Goal: Task Accomplishment & Management: Complete application form

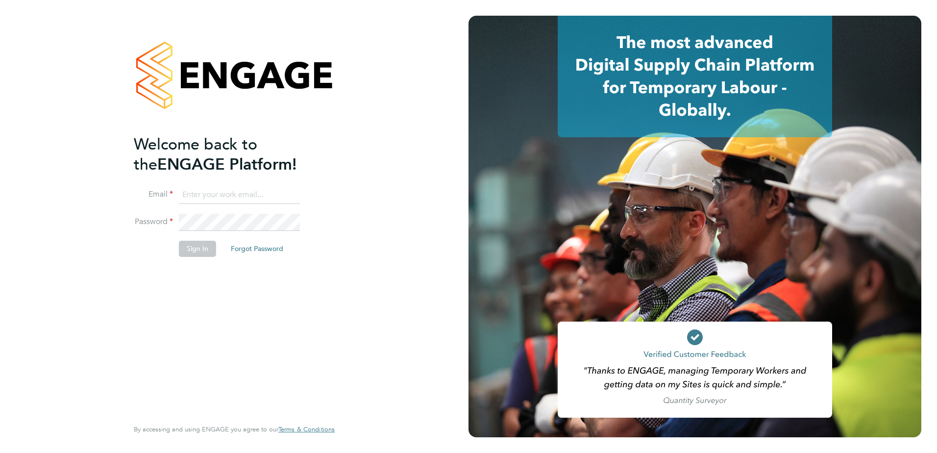
type input "julie.tante@apleona.com"
click at [190, 250] on button "Sign In" at bounding box center [197, 249] width 37 height 16
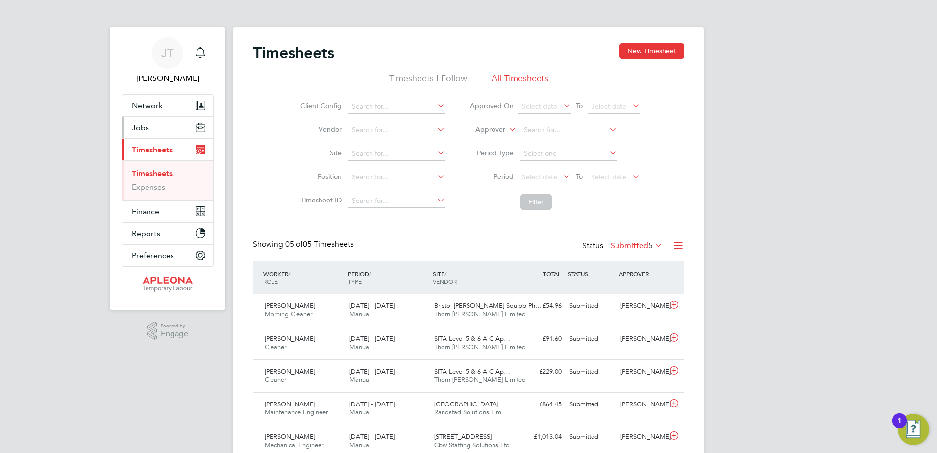
click at [146, 128] on span "Jobs" at bounding box center [140, 127] width 17 height 9
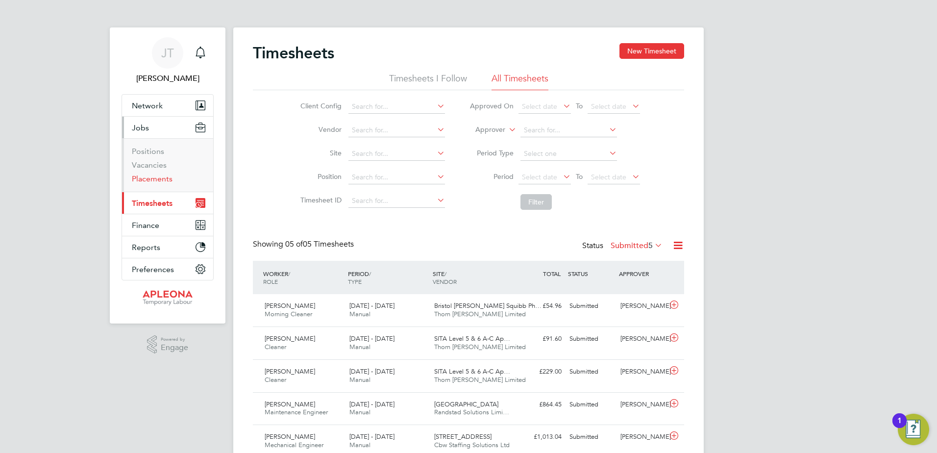
click at [147, 178] on link "Placements" at bounding box center [152, 178] width 41 height 9
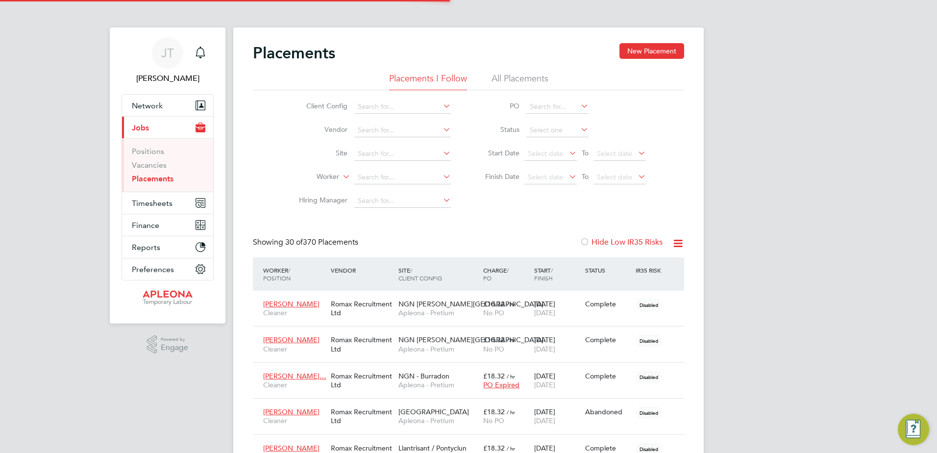
scroll to position [5, 5]
click at [383, 147] on input at bounding box center [402, 154] width 97 height 14
click at [431, 165] on b "Lodge" at bounding box center [441, 167] width 21 height 8
type input "Exeter Lodge Trading Estate Broadclyst"
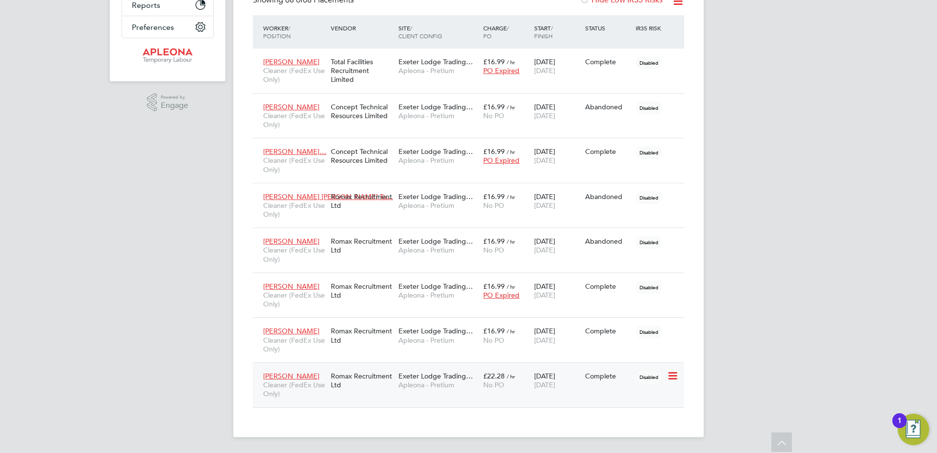
click at [454, 373] on span "Exeter Lodge Trading…" at bounding box center [435, 375] width 74 height 9
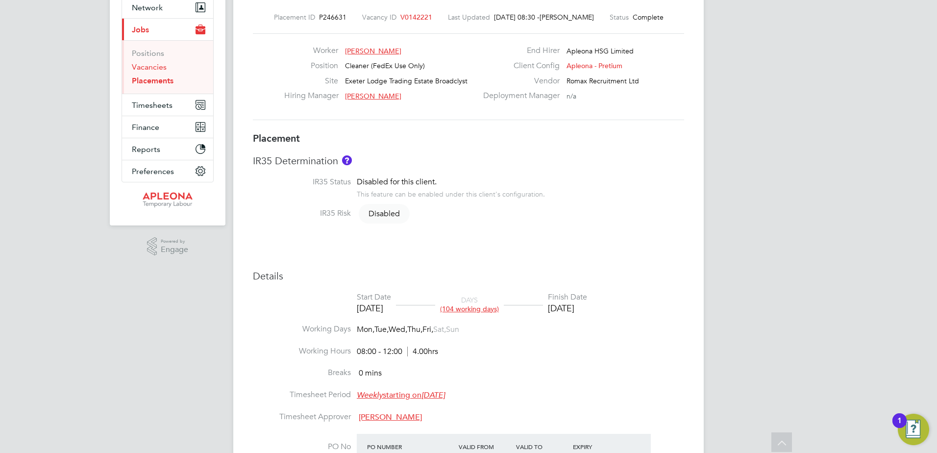
click at [159, 67] on link "Vacancies" at bounding box center [149, 66] width 35 height 9
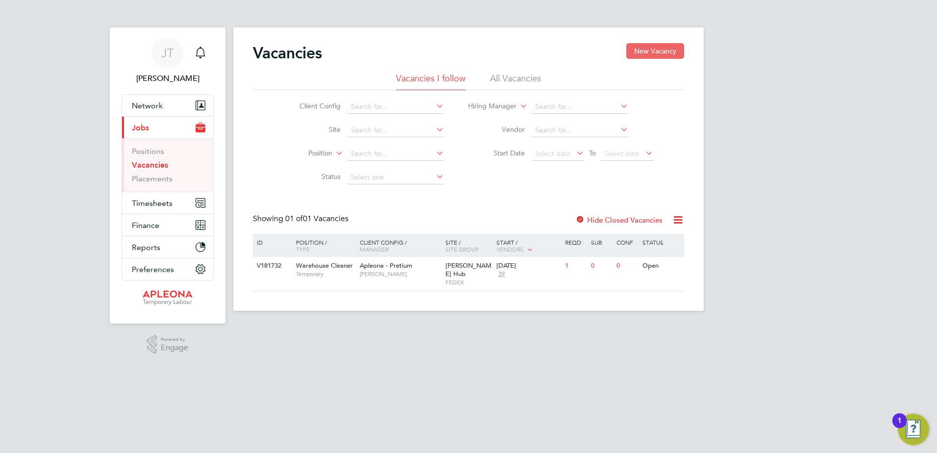
click at [656, 55] on button "New Vacancy" at bounding box center [655, 51] width 58 height 16
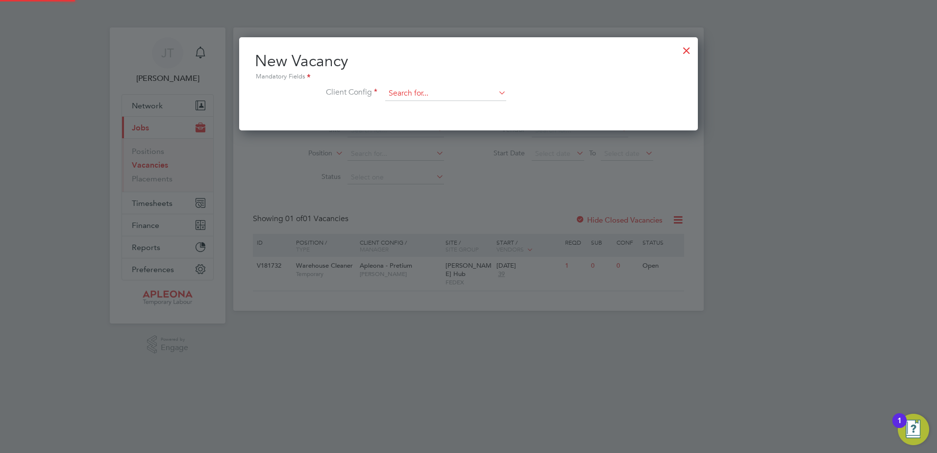
click at [411, 90] on input at bounding box center [445, 93] width 121 height 15
click at [411, 107] on li "Apleona - Pretium" at bounding box center [446, 107] width 122 height 13
type input "Apleona - Pretium"
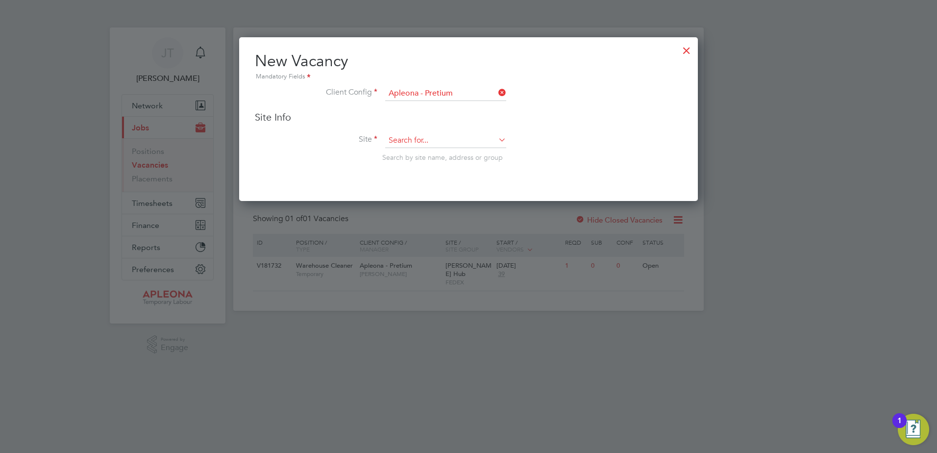
click at [402, 135] on input at bounding box center [445, 140] width 121 height 15
click at [457, 167] on li "Exeter Lodge Trading Estate Broadclyst" at bounding box center [475, 167] width 180 height 13
type input "Exeter Lodge Trading Estate Broadclyst"
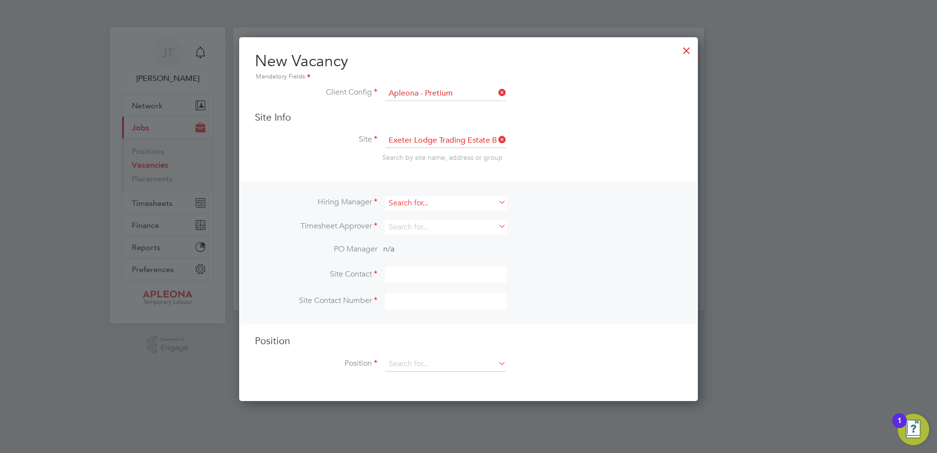
click at [399, 202] on input at bounding box center [445, 203] width 121 height 14
click at [401, 218] on b "Julie" at bounding box center [416, 217] width 57 height 8
type input "[PERSON_NAME]"
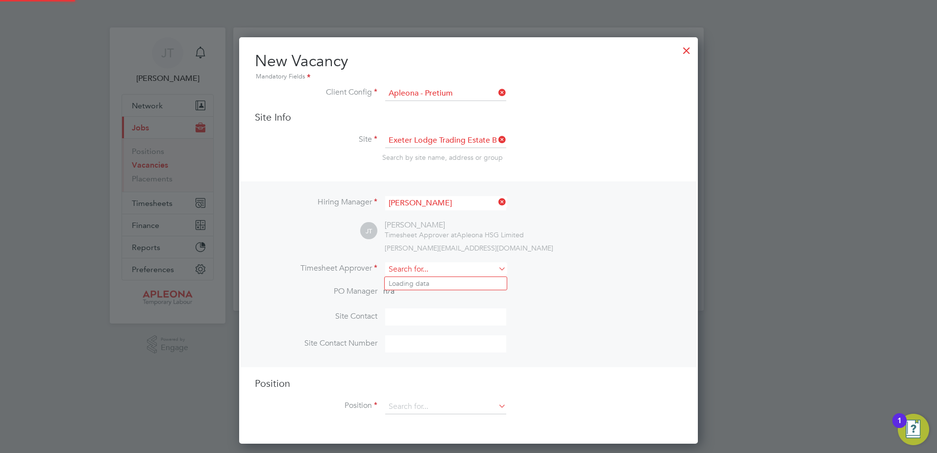
click at [408, 273] on input at bounding box center [445, 269] width 121 height 14
click at [408, 281] on li "Julie Tante" at bounding box center [446, 283] width 122 height 13
type input "[PERSON_NAME]"
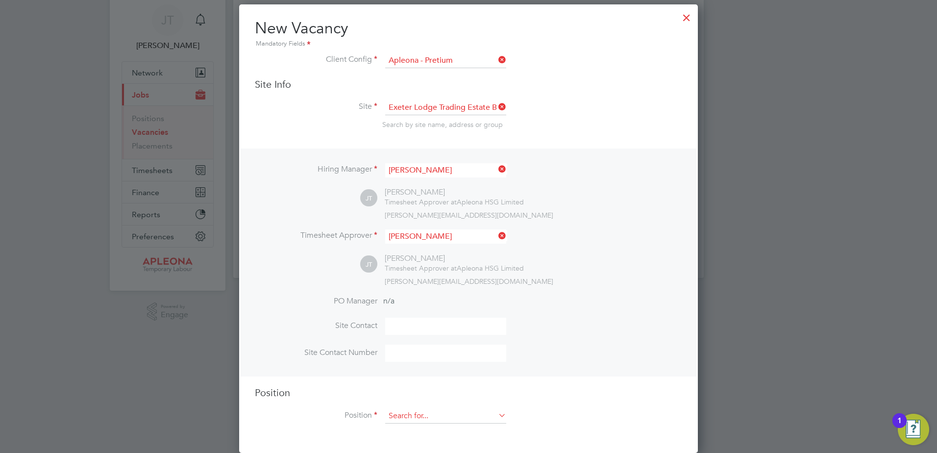
click at [407, 417] on input at bounding box center [445, 416] width 121 height 15
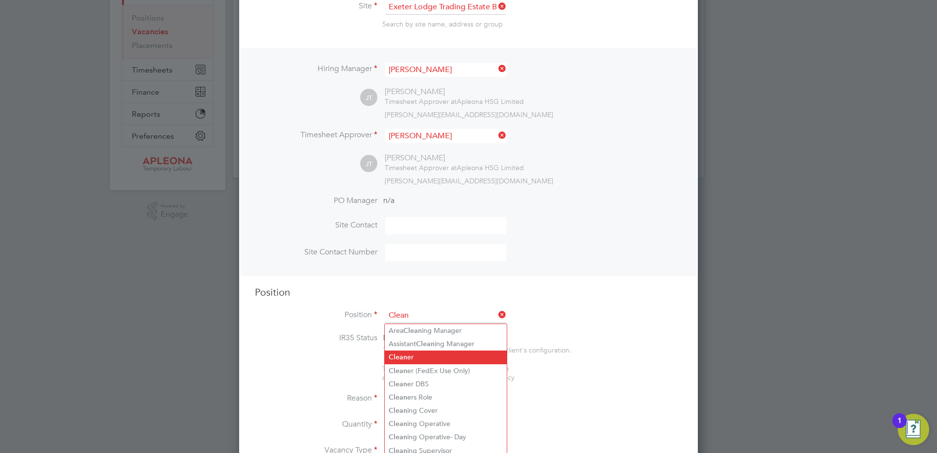
click at [401, 357] on b "Clean" at bounding box center [397, 357] width 19 height 8
type input "Cleaner"
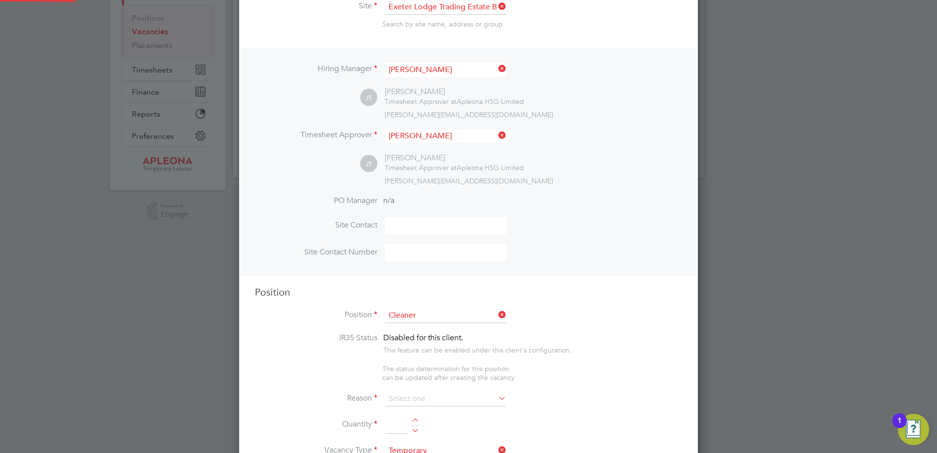
type textarea "The Cleaning Operative will to carry out the delivery of office, cleaning and w…"
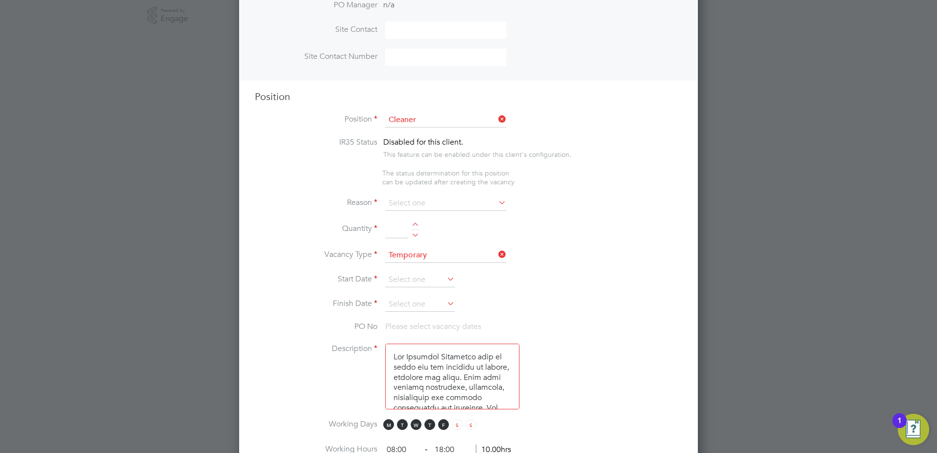
scroll to position [329, 0]
click at [406, 202] on input at bounding box center [445, 202] width 121 height 15
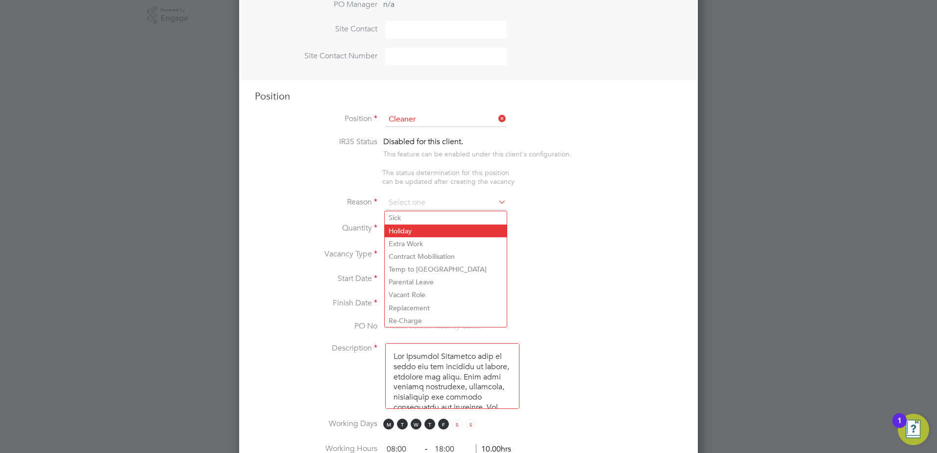
click at [402, 229] on li "Holiday" at bounding box center [446, 230] width 122 height 13
type input "Holiday"
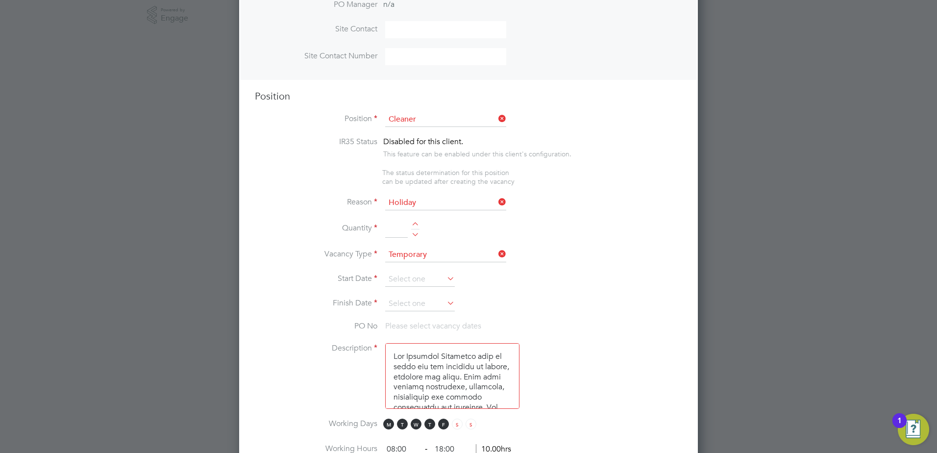
click at [417, 224] on div at bounding box center [415, 225] width 8 height 7
type input "1"
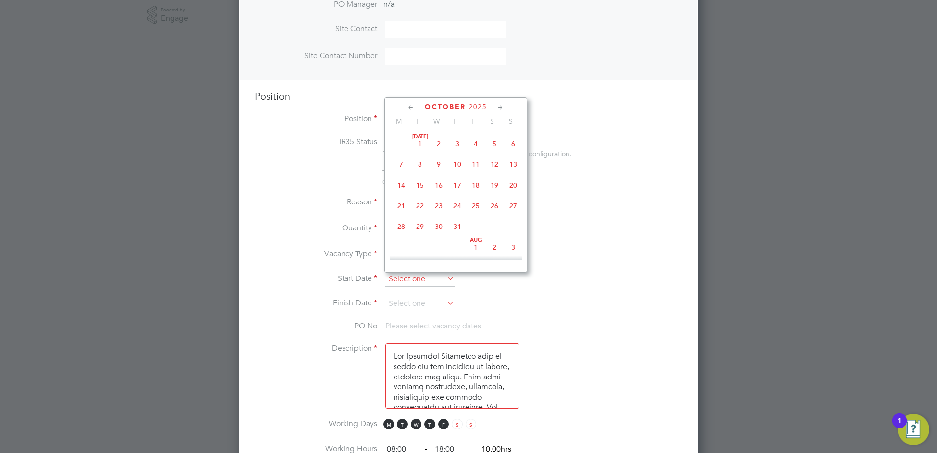
click at [430, 277] on input at bounding box center [420, 279] width 70 height 15
click at [498, 107] on icon at bounding box center [500, 107] width 9 height 11
click at [403, 184] on span "10" at bounding box center [401, 175] width 19 height 19
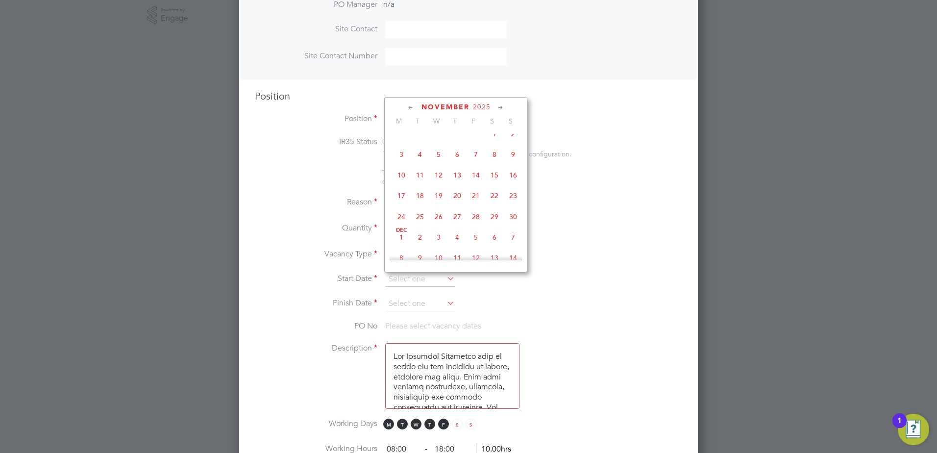
type input "10 Nov 2025"
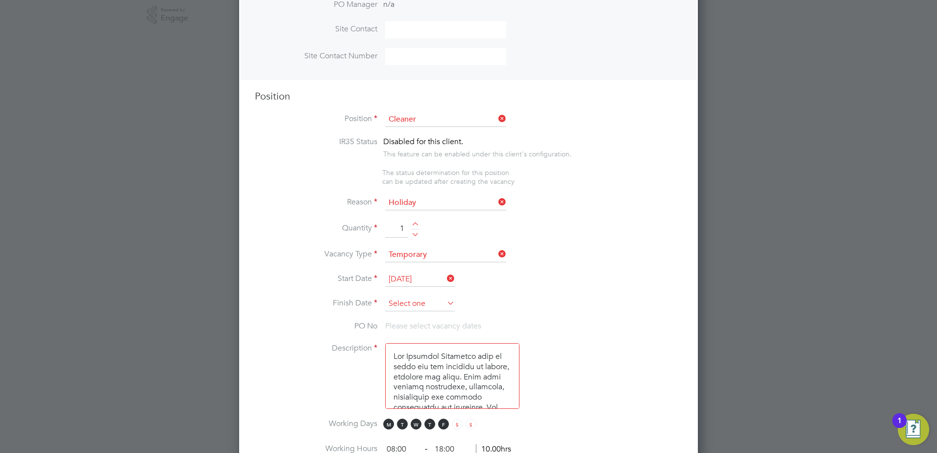
click at [421, 307] on input at bounding box center [420, 303] width 70 height 15
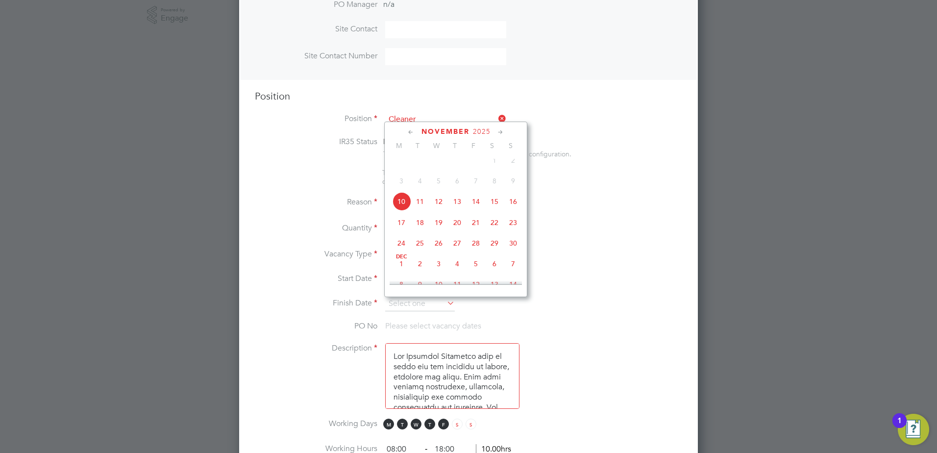
click at [477, 272] on span "5" at bounding box center [475, 263] width 19 height 19
type input "05 Dec 2025"
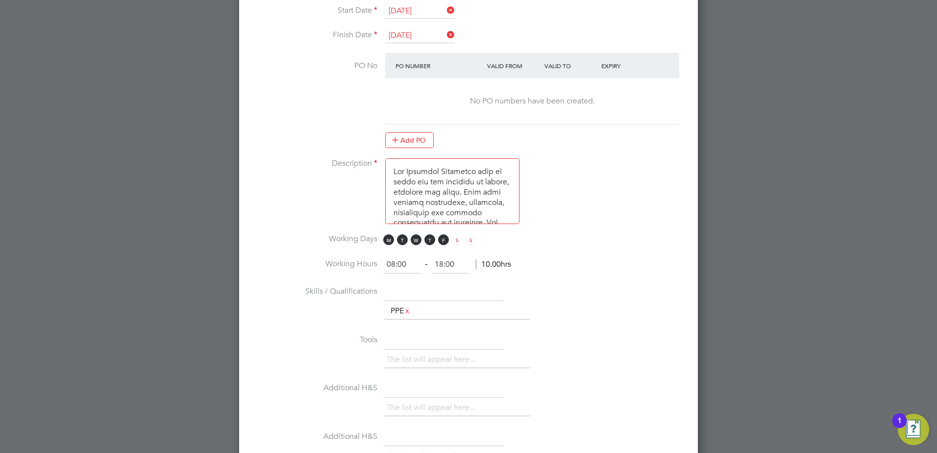
scroll to position [623, 0]
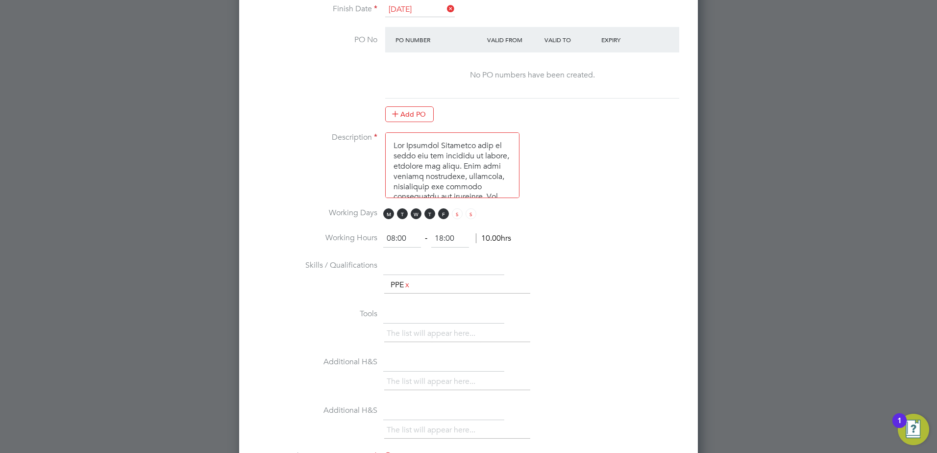
click at [444, 238] on input "18:00" at bounding box center [450, 239] width 38 height 18
type input "12:00"
click at [598, 249] on li "Working Hours 08:00 ‐ 12:00 4.00hrs" at bounding box center [468, 243] width 427 height 27
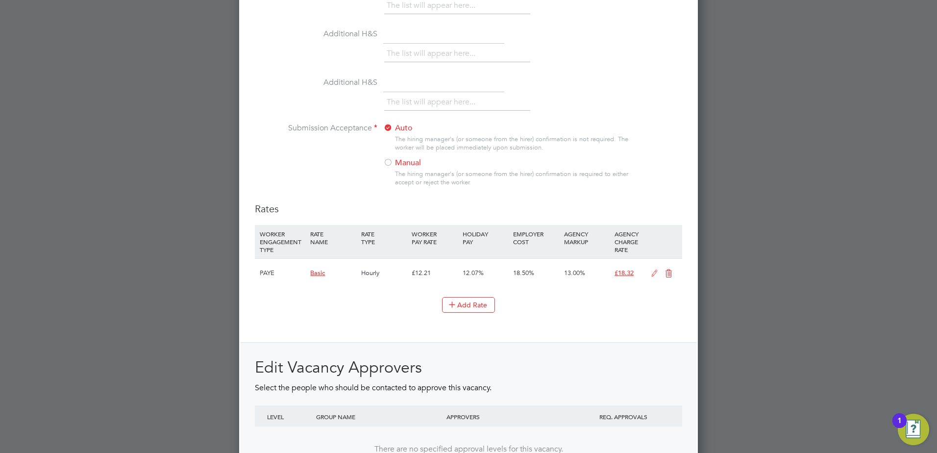
scroll to position [966, 0]
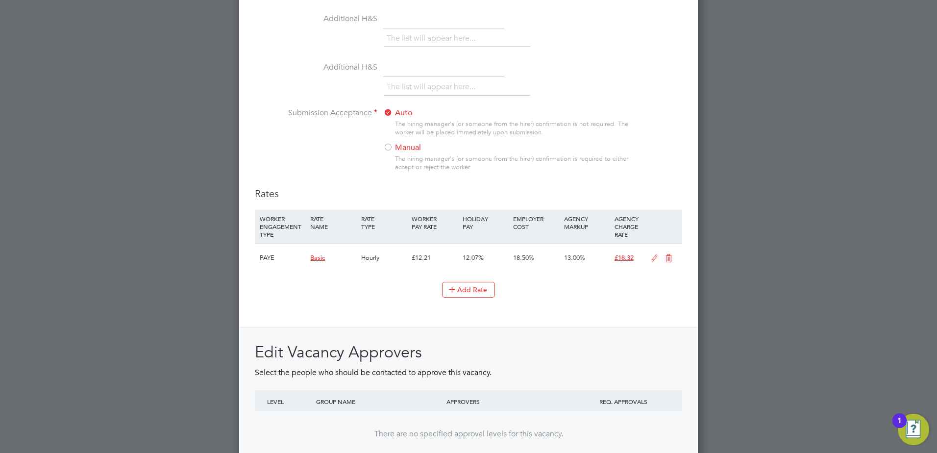
click at [389, 146] on div at bounding box center [388, 148] width 10 height 10
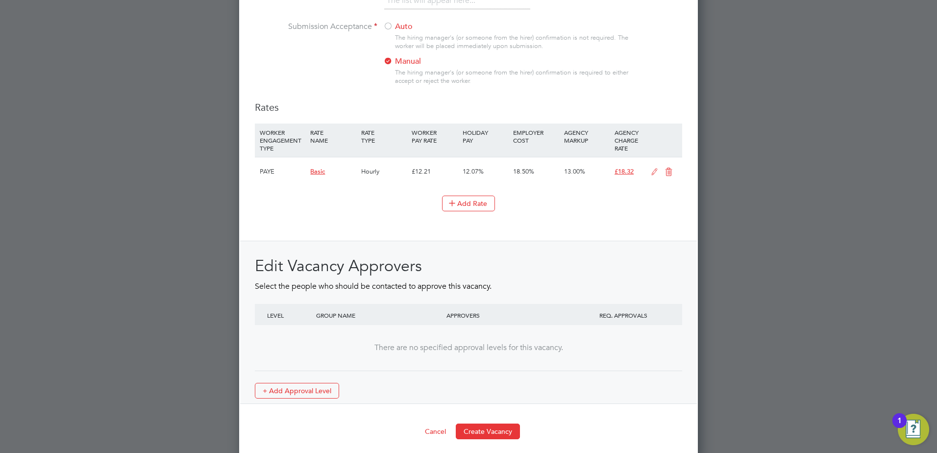
scroll to position [1059, 0]
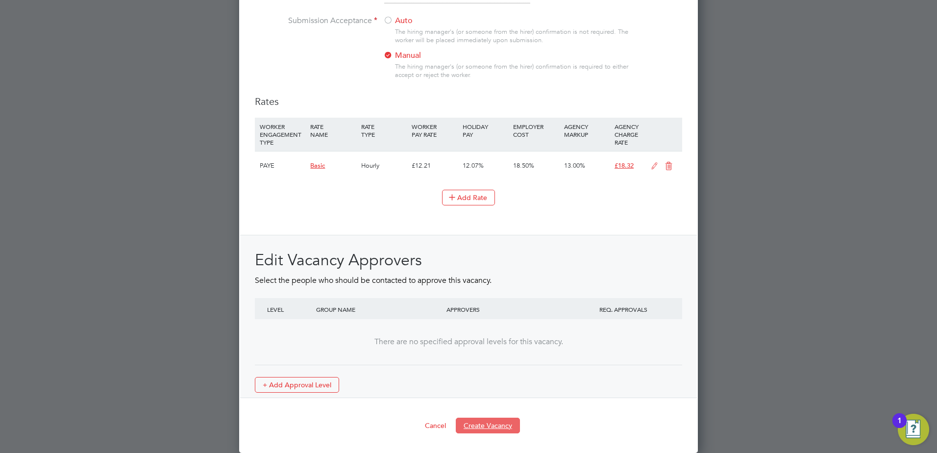
click at [476, 426] on button "Create Vacancy" at bounding box center [488, 425] width 64 height 16
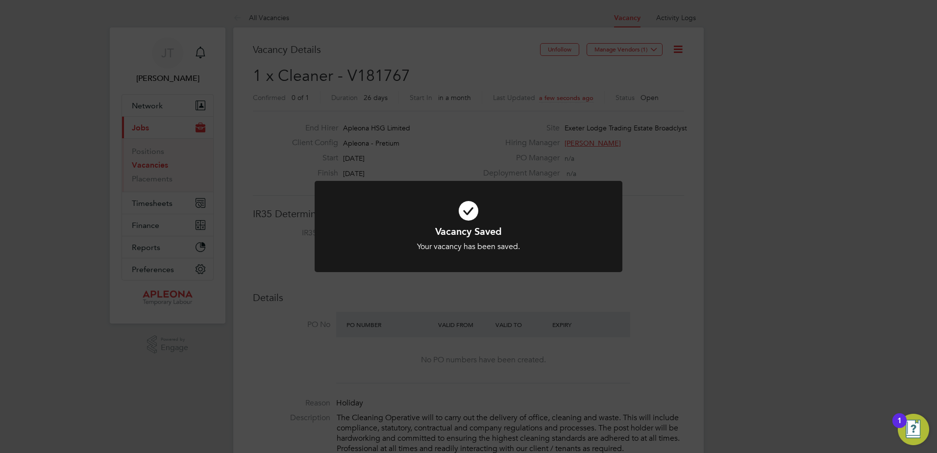
click at [656, 48] on div "Vacancy Saved Your vacancy has been saved. Cancel Okay" at bounding box center [468, 226] width 937 height 453
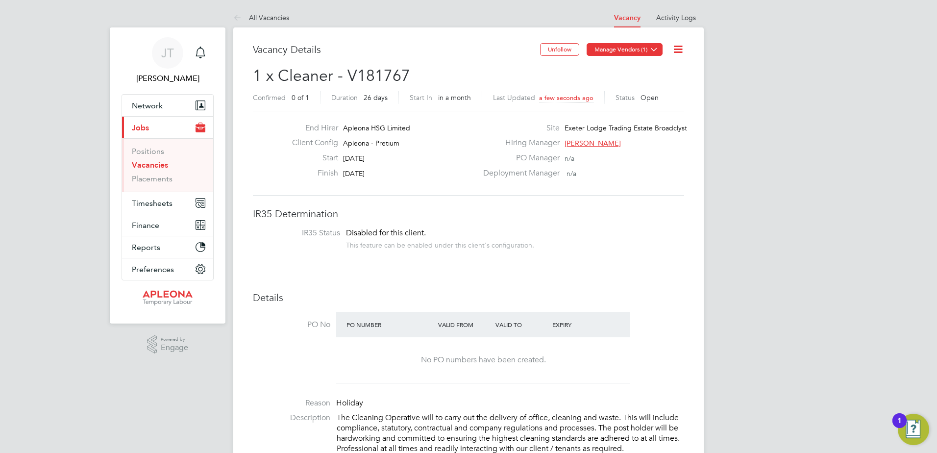
click at [651, 48] on icon at bounding box center [653, 49] width 7 height 7
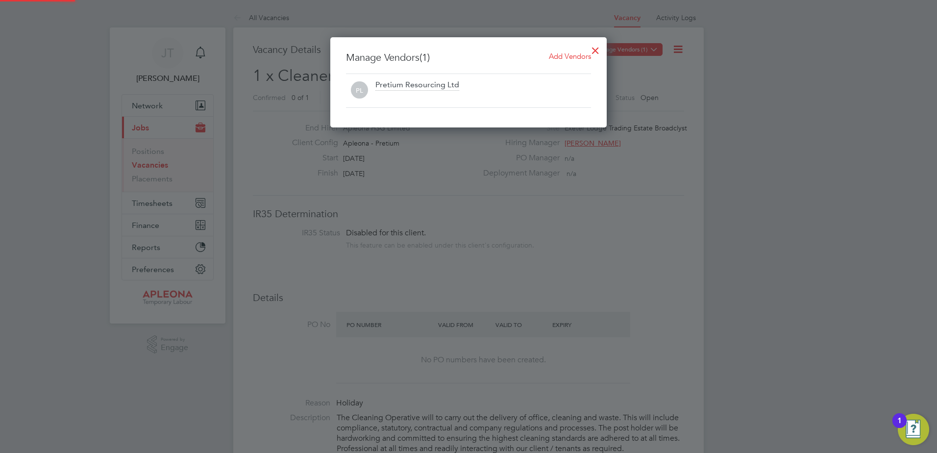
scroll to position [91, 277]
click at [567, 57] on span "Add Vendors" at bounding box center [570, 55] width 42 height 9
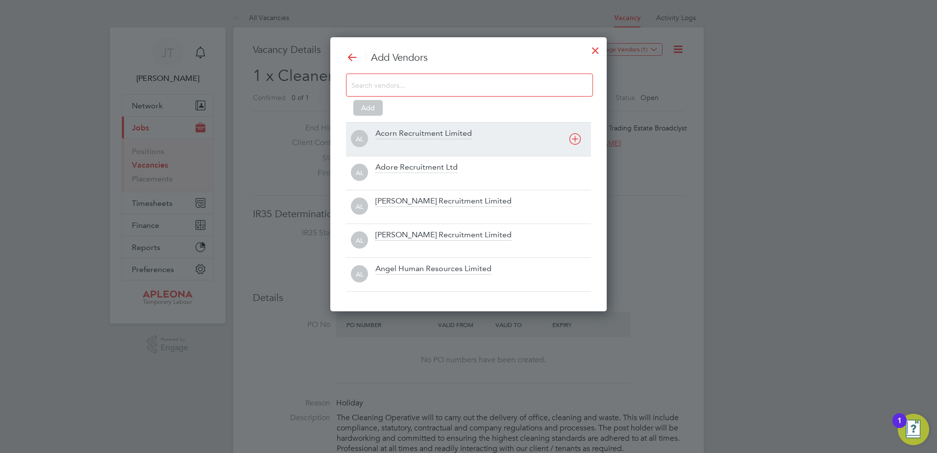
click at [574, 138] on icon at bounding box center [575, 139] width 12 height 12
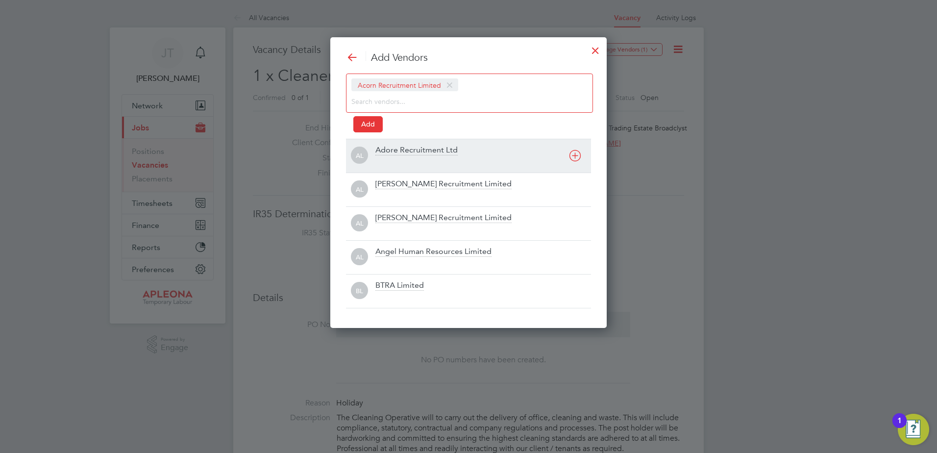
scroll to position [290, 277]
click at [576, 155] on icon at bounding box center [575, 155] width 12 height 12
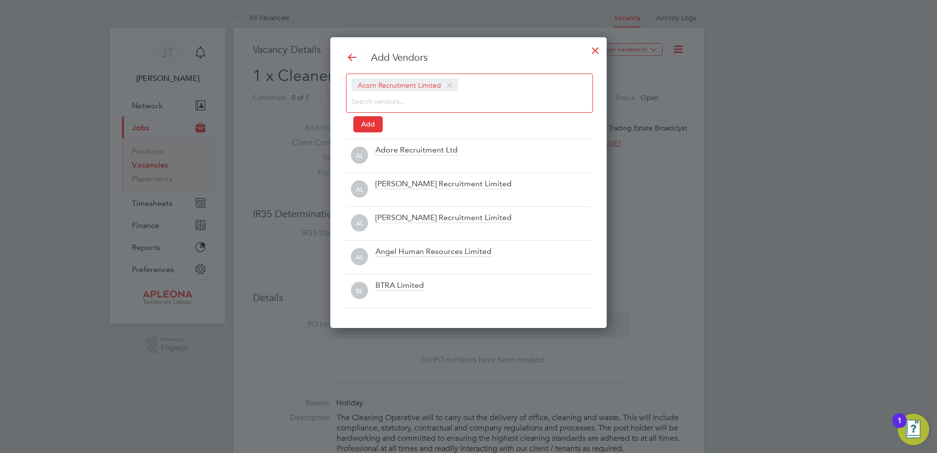
scroll to position [290, 356]
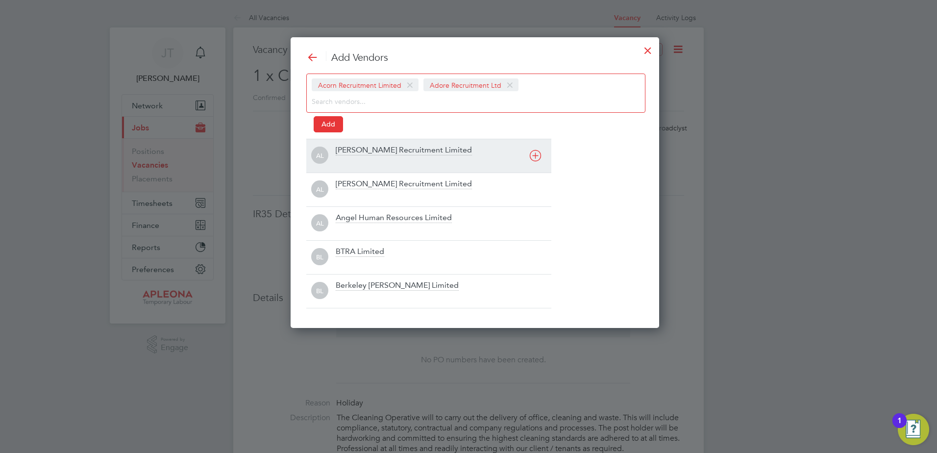
click at [536, 155] on icon at bounding box center [535, 155] width 12 height 12
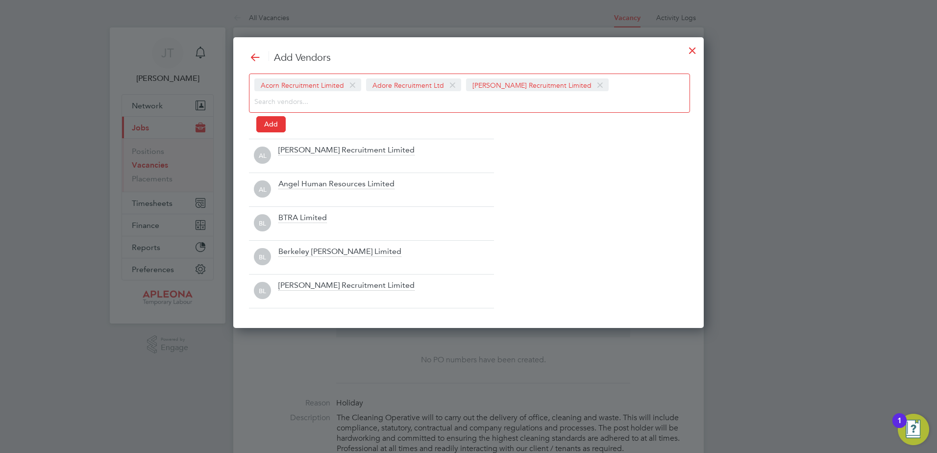
scroll to position [290, 471]
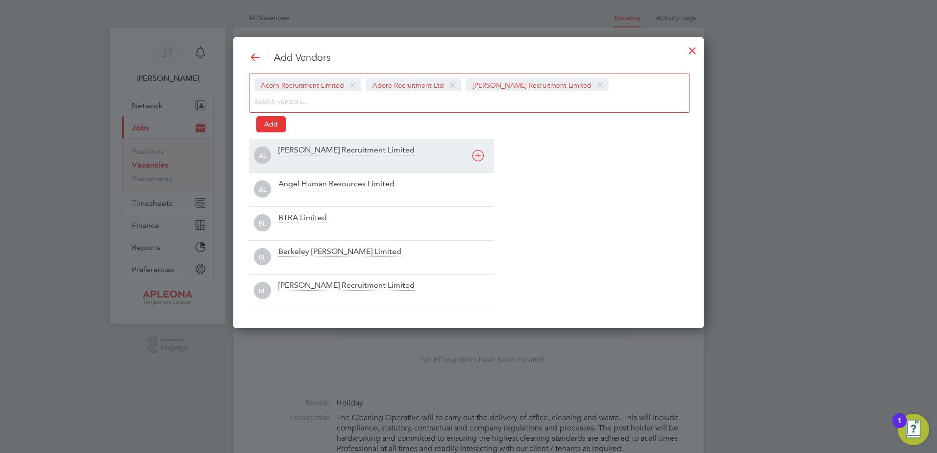
click at [475, 154] on icon at bounding box center [478, 155] width 12 height 12
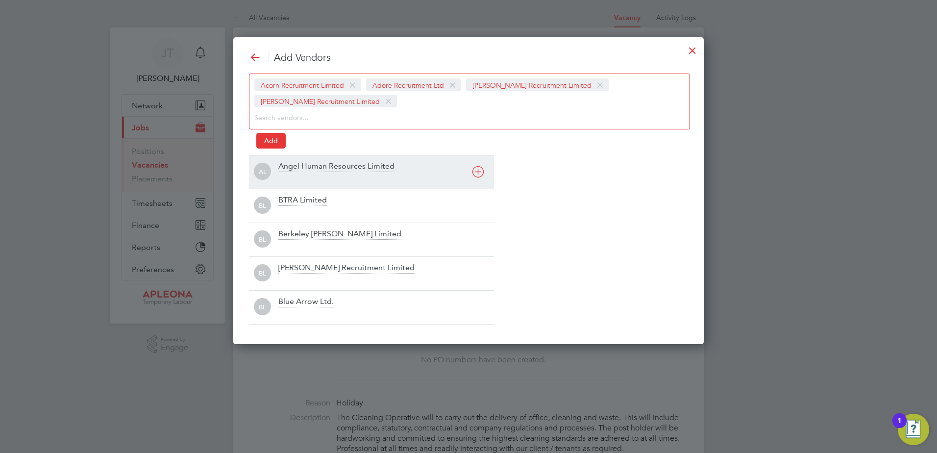
click at [477, 169] on icon at bounding box center [478, 172] width 12 height 12
click at [478, 169] on icon at bounding box center [478, 172] width 12 height 12
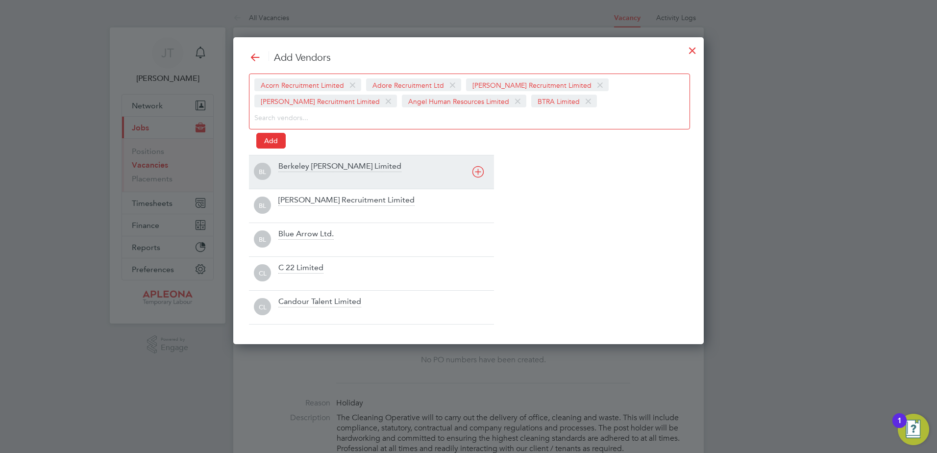
click at [478, 169] on icon at bounding box center [478, 172] width 12 height 12
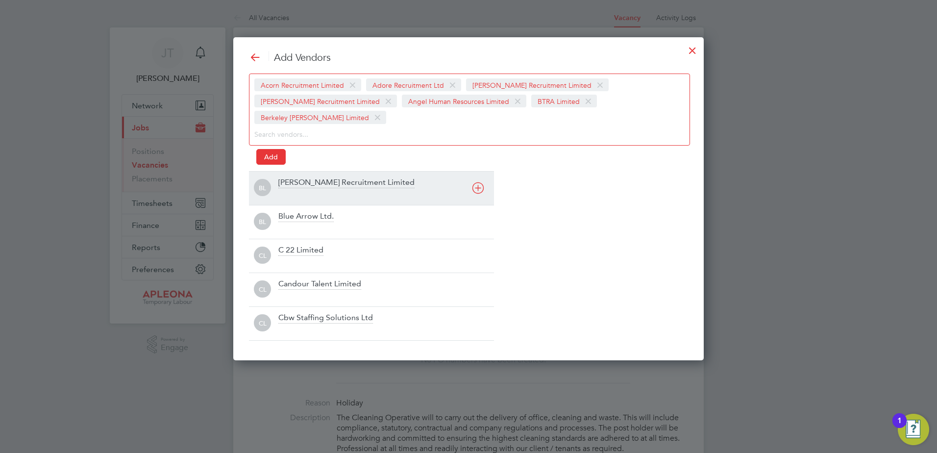
click at [480, 182] on icon at bounding box center [478, 188] width 12 height 12
click at [477, 190] on icon at bounding box center [478, 188] width 12 height 12
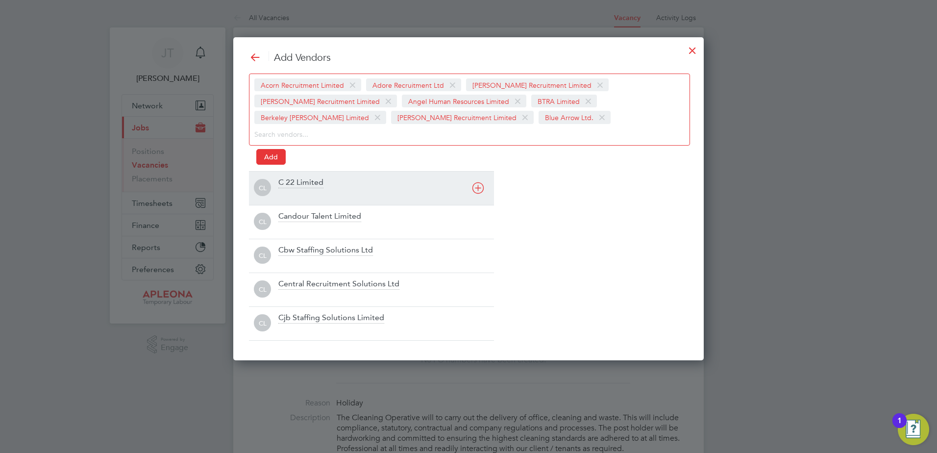
click at [477, 190] on icon at bounding box center [478, 188] width 12 height 12
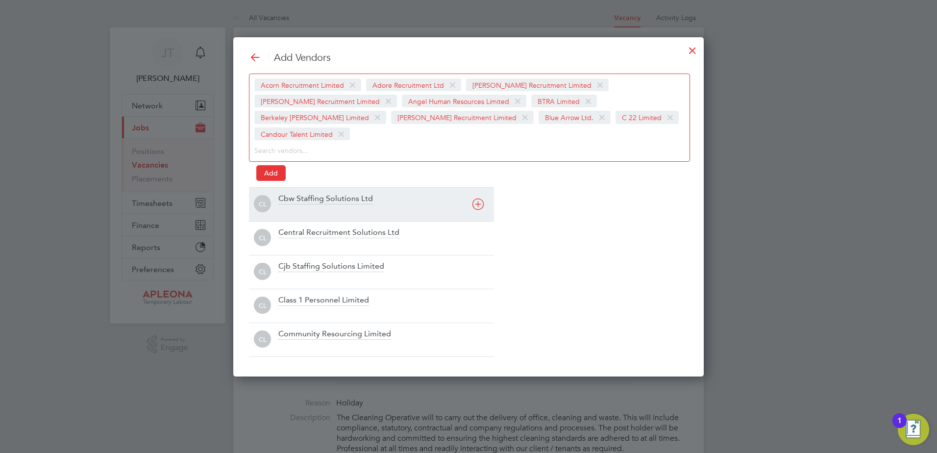
click at [477, 198] on icon at bounding box center [478, 204] width 12 height 12
click at [478, 204] on icon at bounding box center [478, 204] width 12 height 12
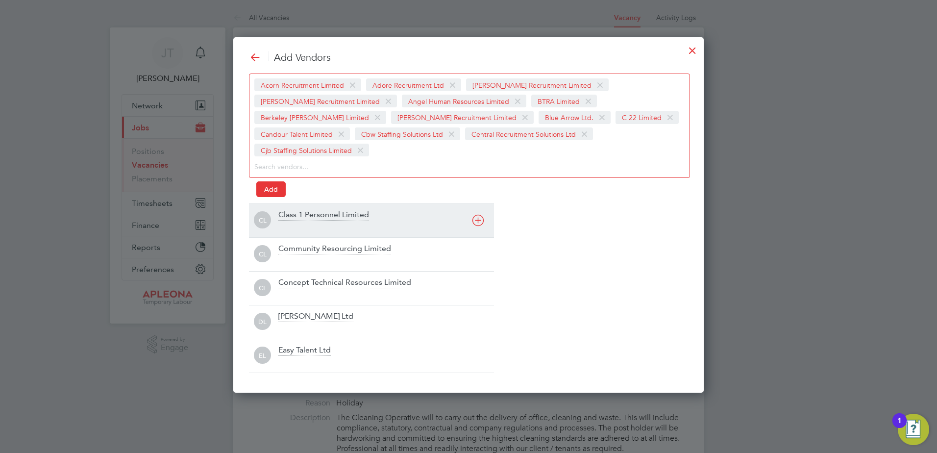
click at [478, 214] on icon at bounding box center [478, 220] width 12 height 12
click at [478, 204] on div "CL Community Resourcing Limited" at bounding box center [371, 220] width 245 height 34
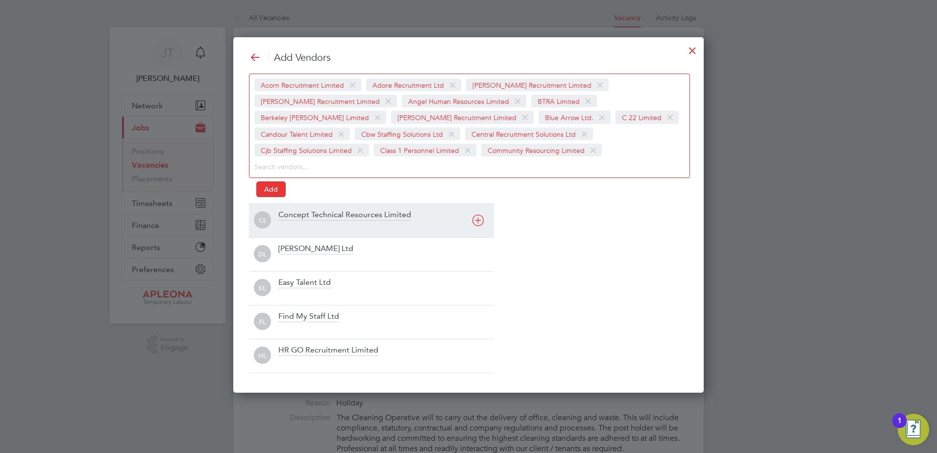
click at [476, 218] on icon at bounding box center [478, 220] width 12 height 12
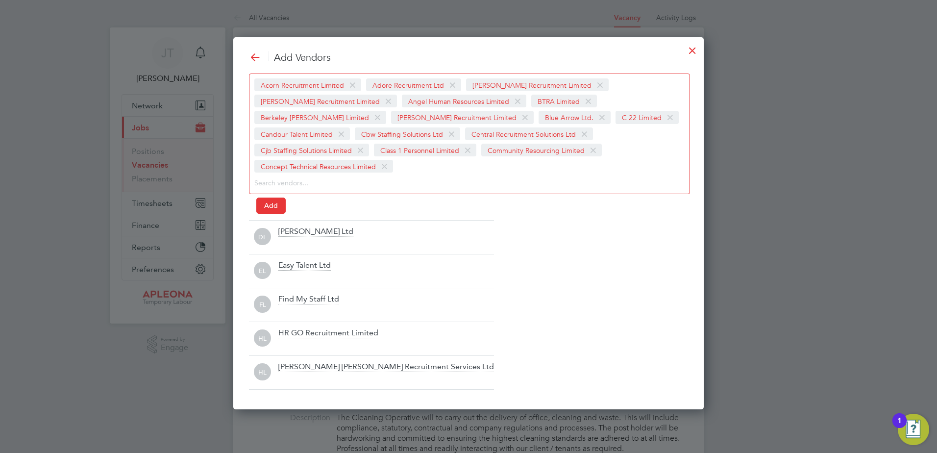
click at [0, 0] on icon at bounding box center [0, 0] width 0 height 0
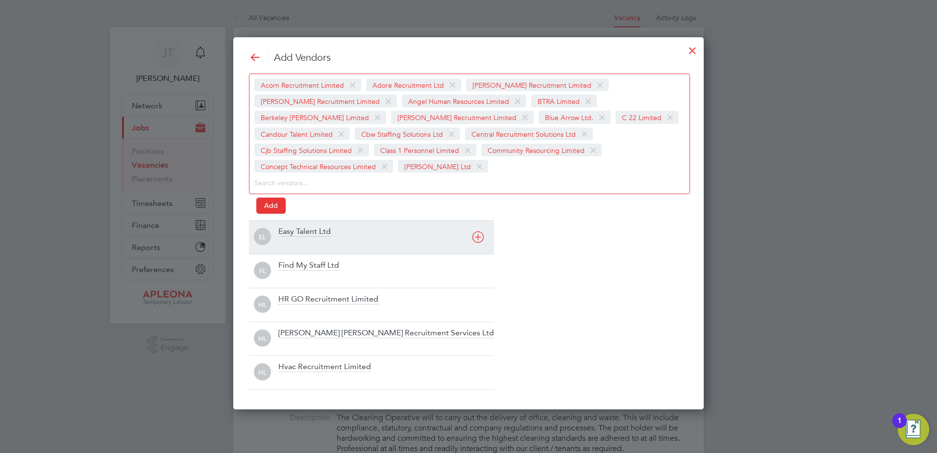
click at [478, 220] on div "EL Easy Talent Ltd" at bounding box center [371, 237] width 245 height 34
click at [477, 234] on icon at bounding box center [478, 237] width 12 height 12
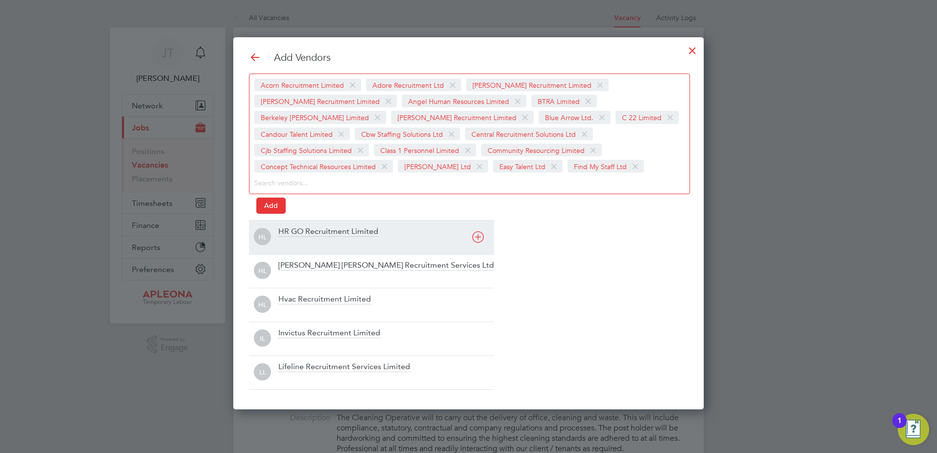
click at [477, 237] on icon at bounding box center [478, 237] width 12 height 12
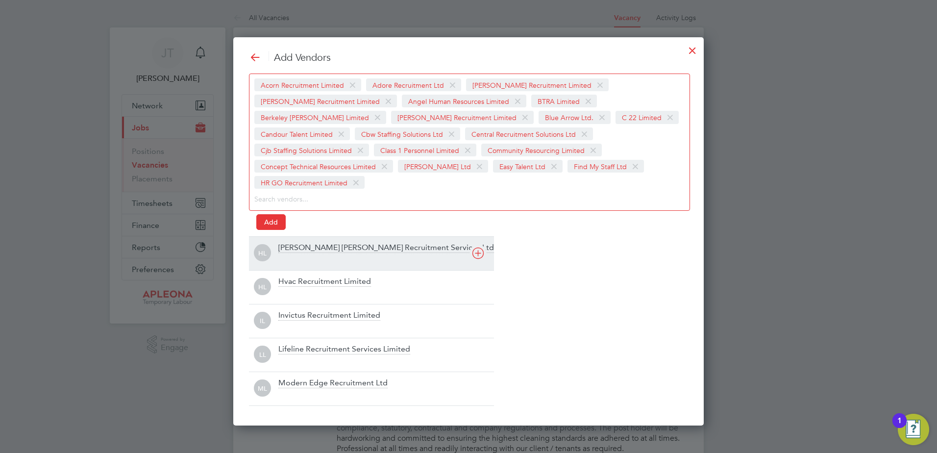
click at [477, 247] on icon at bounding box center [478, 253] width 12 height 12
click at [476, 252] on icon at bounding box center [478, 253] width 12 height 12
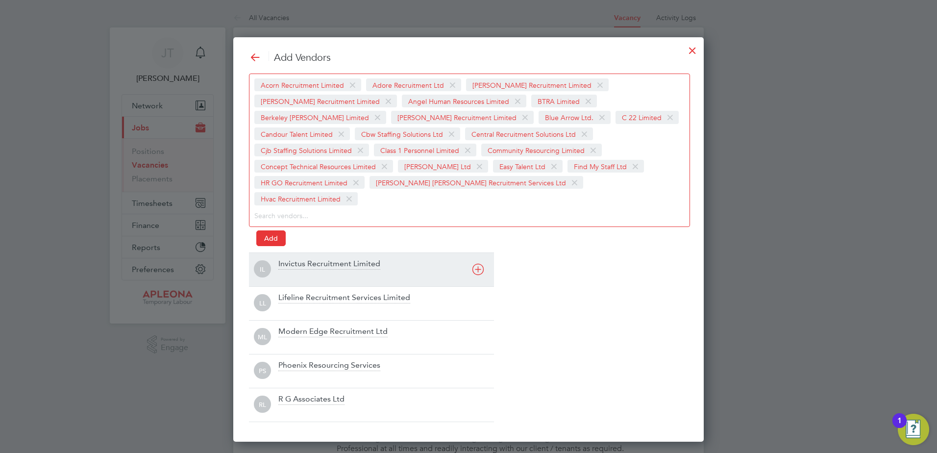
click at [476, 263] on icon at bounding box center [478, 269] width 12 height 12
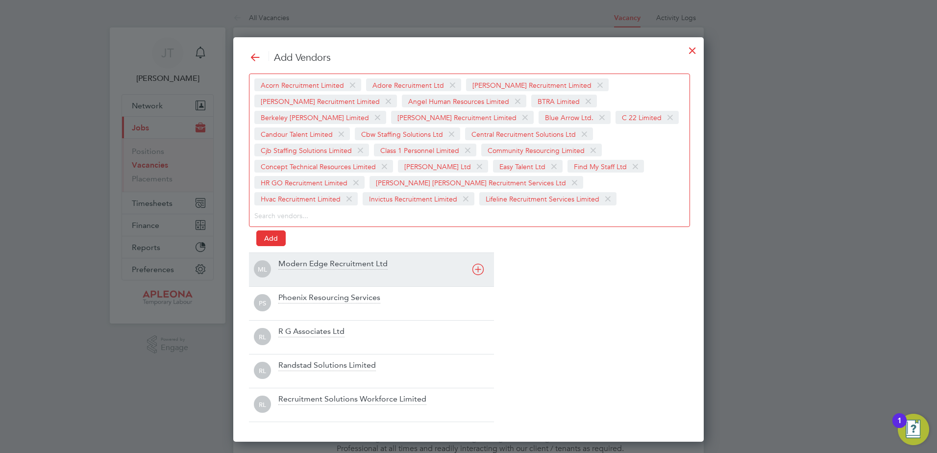
click at [478, 266] on icon at bounding box center [478, 269] width 12 height 12
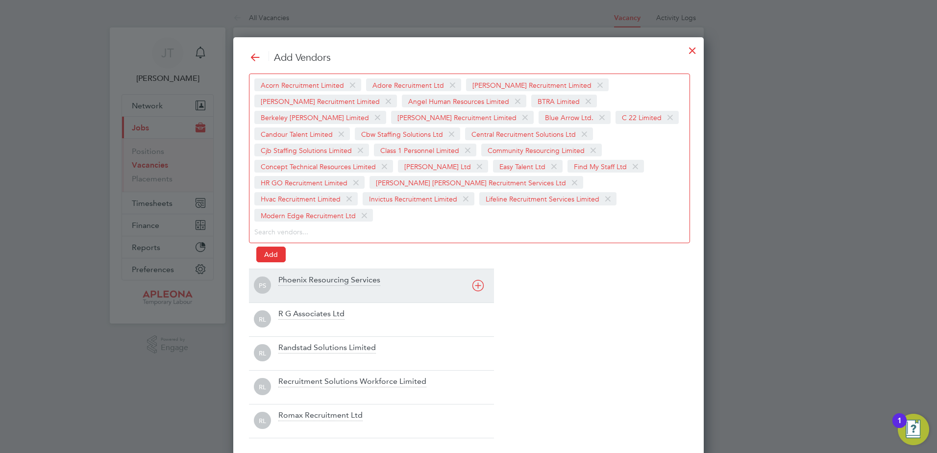
click at [478, 279] on icon at bounding box center [478, 285] width 12 height 12
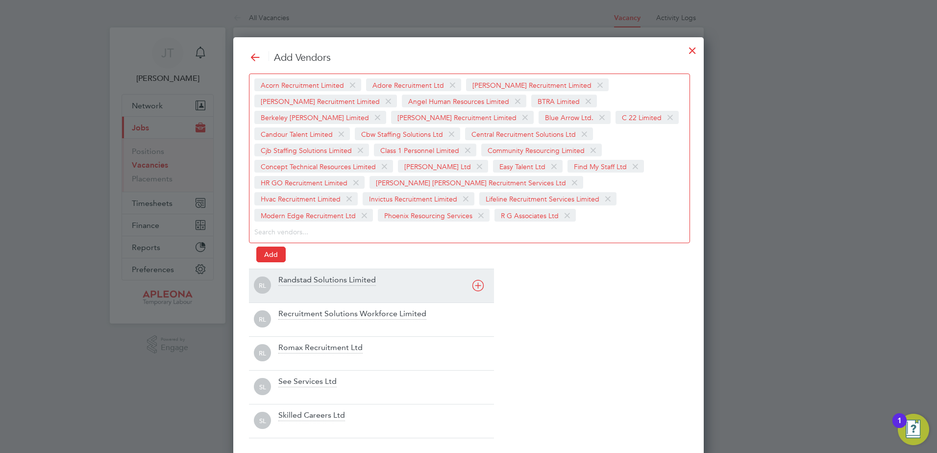
click at [479, 281] on icon at bounding box center [478, 285] width 12 height 12
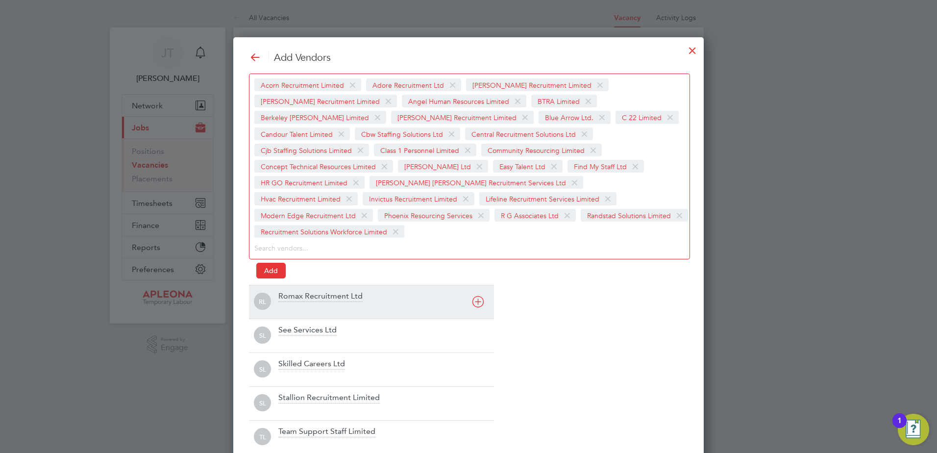
click at [479, 295] on icon at bounding box center [478, 301] width 12 height 12
click at [477, 298] on icon at bounding box center [478, 301] width 12 height 12
click at [477, 297] on icon at bounding box center [478, 301] width 12 height 12
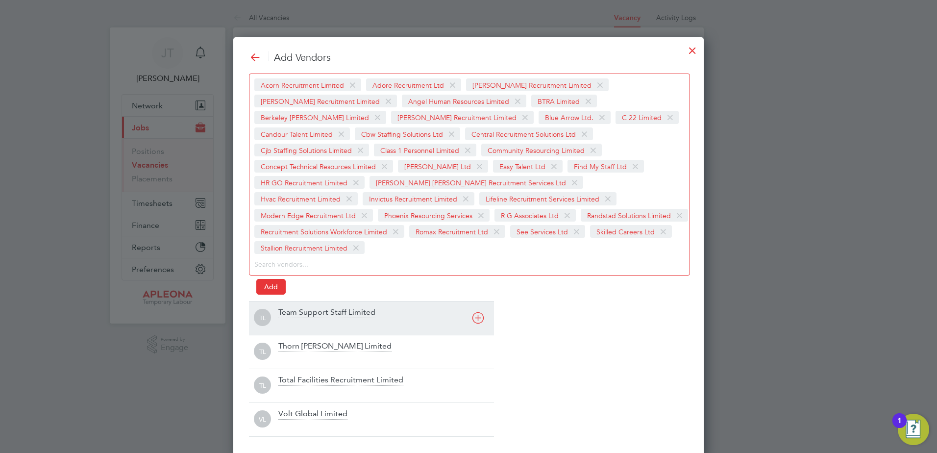
click at [478, 312] on icon at bounding box center [478, 318] width 12 height 12
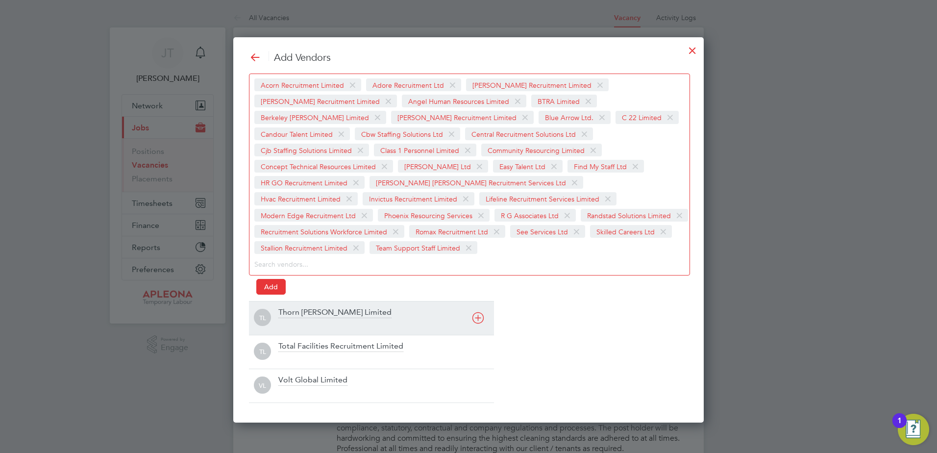
click at [478, 301] on div "TL Thorn Baker Limited" at bounding box center [371, 318] width 245 height 34
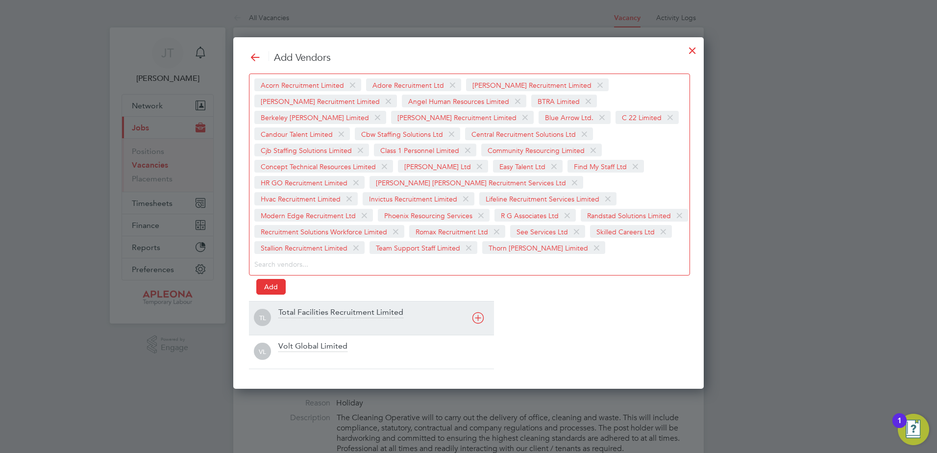
click at [479, 314] on icon at bounding box center [478, 318] width 12 height 12
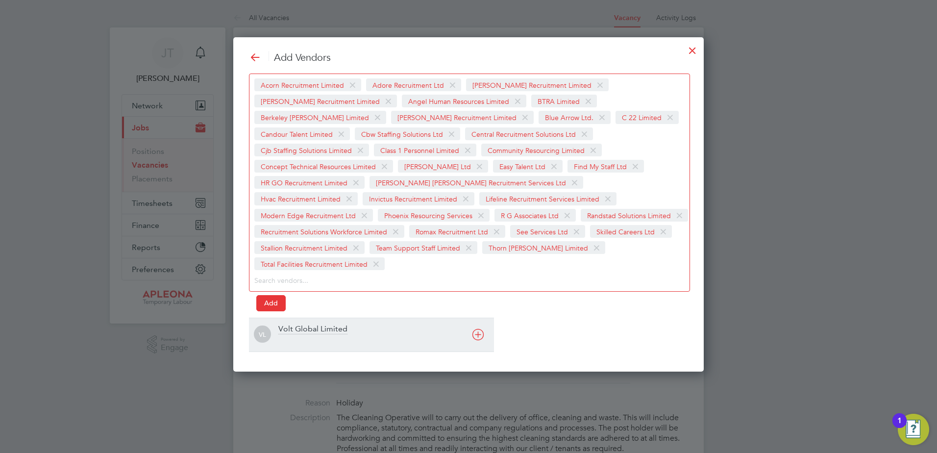
click at [479, 328] on icon at bounding box center [478, 334] width 12 height 12
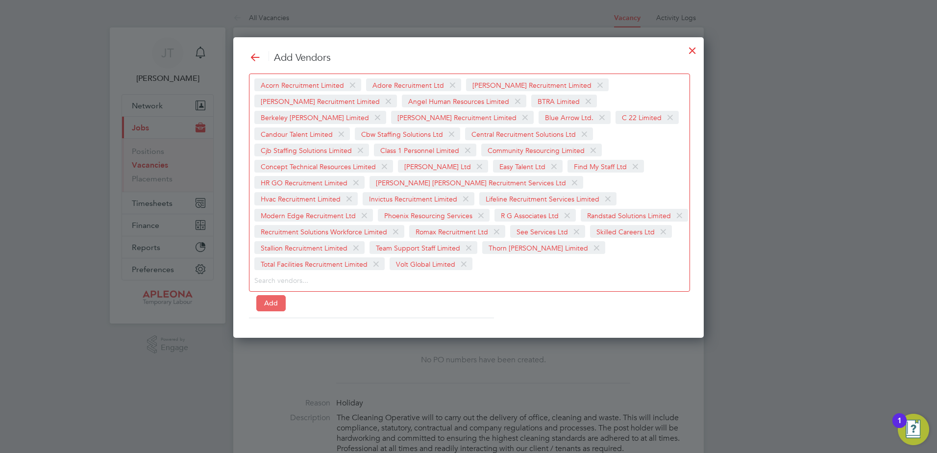
click at [263, 295] on button "Add" at bounding box center [270, 303] width 29 height 16
click at [691, 49] on div at bounding box center [692, 48] width 18 height 18
